Goal: Find specific page/section: Find specific page/section

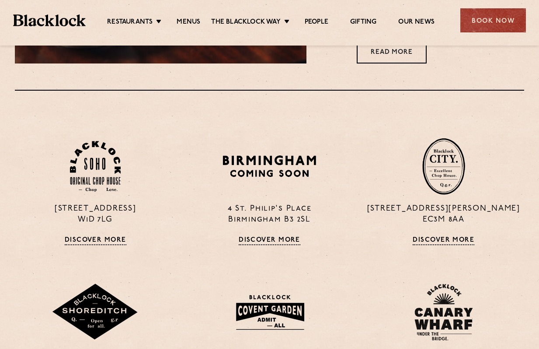
scroll to position [552, 0]
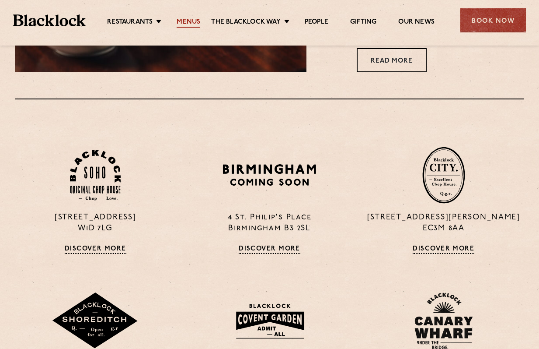
click at [191, 21] on link "Menus" at bounding box center [189, 23] width 24 height 10
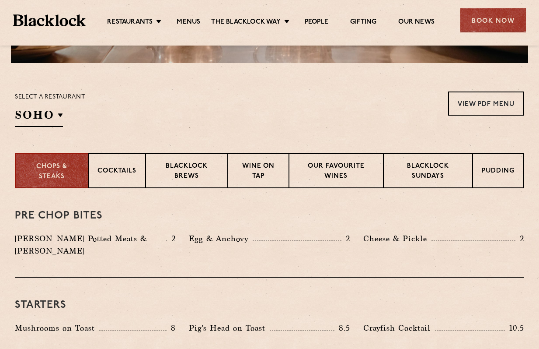
scroll to position [252, 0]
click at [423, 169] on p "Blacklock Sundays" at bounding box center [428, 171] width 71 height 21
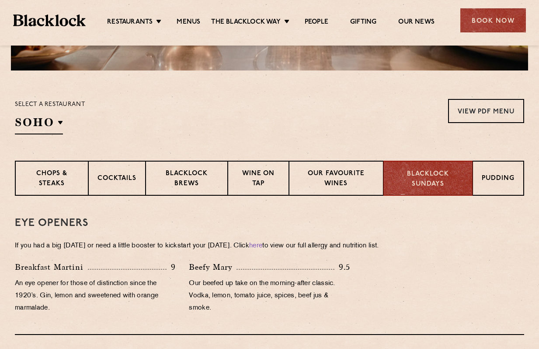
scroll to position [232, 0]
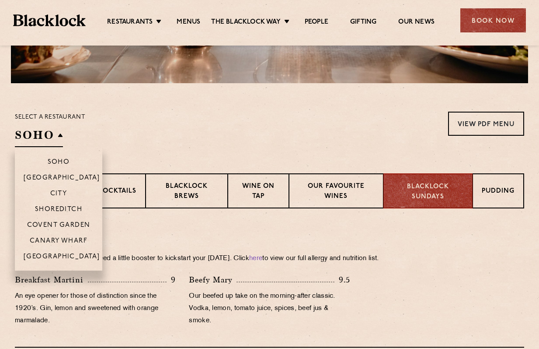
click at [32, 139] on h2 "SOHO" at bounding box center [39, 137] width 48 height 20
click at [65, 206] on p "Shoreditch" at bounding box center [59, 210] width 48 height 9
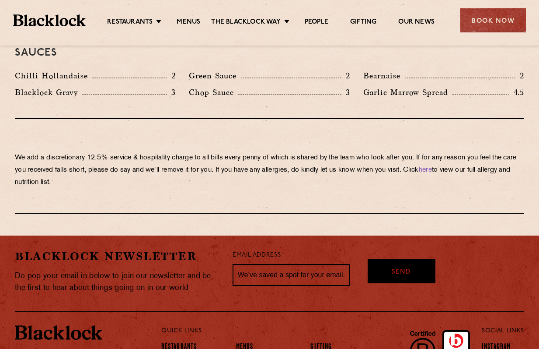
scroll to position [1482, 0]
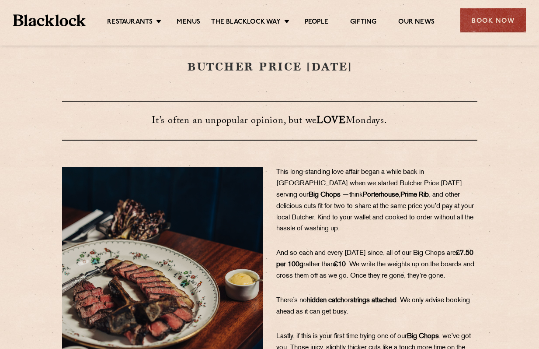
scroll to position [4, 0]
